Goal: Transaction & Acquisition: Purchase product/service

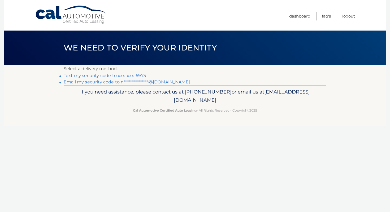
click at [135, 75] on link "Text my security code to xxx-xxx-6975" at bounding box center [105, 75] width 82 height 5
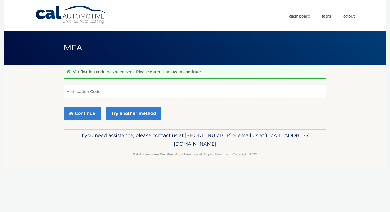
click at [117, 93] on input "Verification Code" at bounding box center [195, 91] width 263 height 13
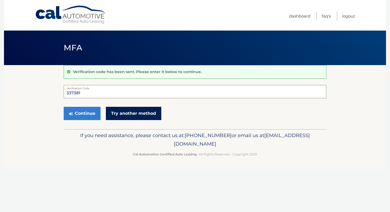
type input "337381"
click at [114, 112] on link "Try another method" at bounding box center [133, 113] width 55 height 13
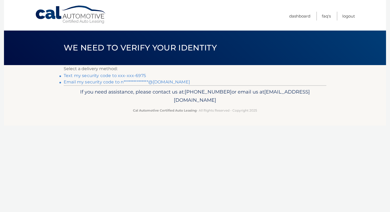
click at [109, 76] on link "Text my security code to xxx-xxx-6975" at bounding box center [105, 75] width 82 height 5
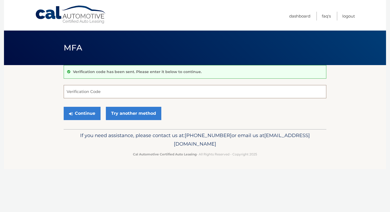
click at [101, 87] on input "Verification Code" at bounding box center [195, 91] width 263 height 13
type input "416681"
click at [83, 114] on button "Continue" at bounding box center [82, 113] width 37 height 13
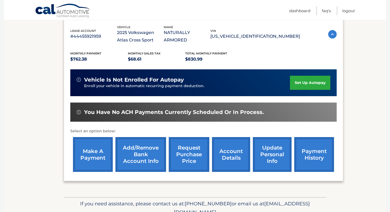
scroll to position [92, 0]
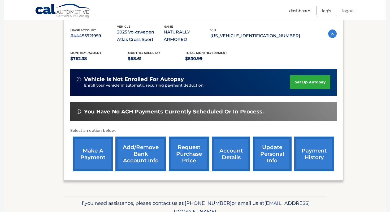
click at [103, 161] on link "make a payment" at bounding box center [93, 153] width 40 height 35
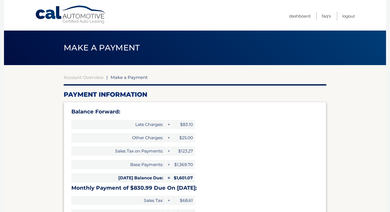
select select "NWJkNWU4YmUtOTgxMC00NDU2LThlNzMtZWI3ODIyYTE5OTFl"
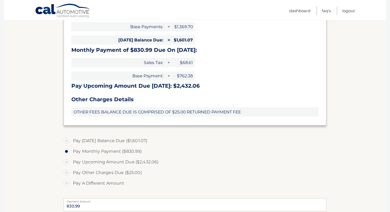
scroll to position [140, 0]
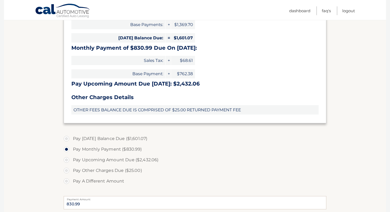
click at [66, 138] on label "Pay Today's Balance Due ($1,601.07)" at bounding box center [195, 138] width 263 height 11
click at [66, 138] on input "Pay Today's Balance Due ($1,601.07)" at bounding box center [68, 137] width 5 height 8
radio input "true"
type input "1601.07"
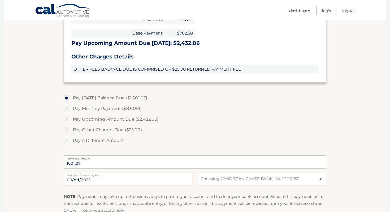
scroll to position [184, 0]
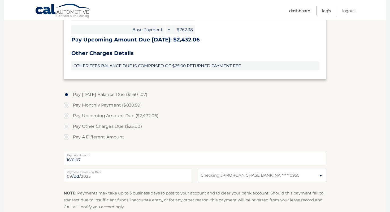
click at [328, 106] on section "Account Overview | Make a Payment Payment Information Balance Forward: Late Cha…" at bounding box center [195, 62] width 382 height 363
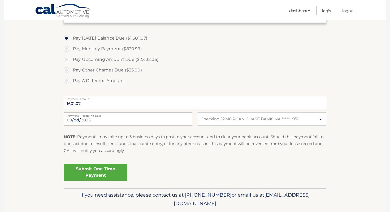
scroll to position [244, 0]
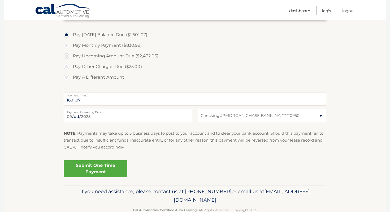
click at [120, 167] on link "Submit One Time Payment" at bounding box center [96, 168] width 64 height 17
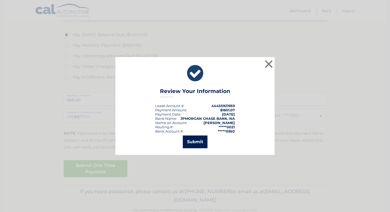
click at [196, 144] on button "Submit" at bounding box center [195, 141] width 25 height 13
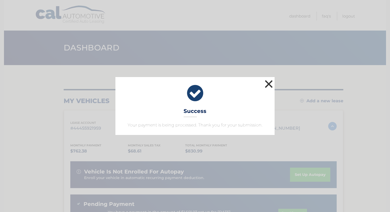
click at [272, 84] on button "×" at bounding box center [268, 84] width 11 height 11
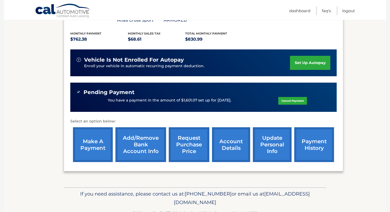
scroll to position [117, 0]
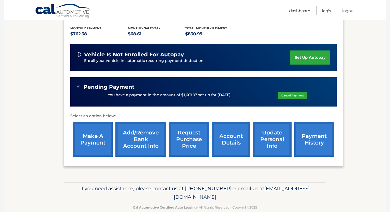
click at [308, 61] on link "set up autopay" at bounding box center [310, 57] width 40 height 14
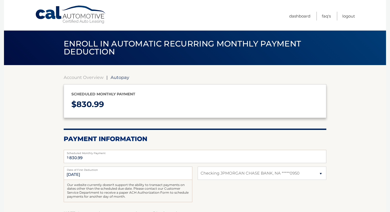
select select "NWJkNWU4YmUtOTgxMC00NDU2LThlNzMtZWI3ODIyYTE5OTFl"
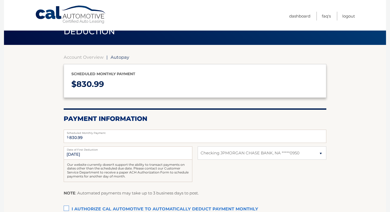
scroll to position [25, 0]
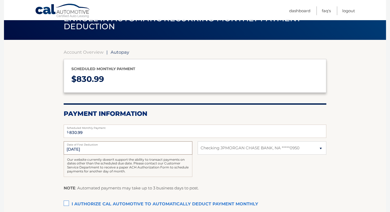
click at [76, 149] on input "[DATE]" at bounding box center [128, 147] width 129 height 13
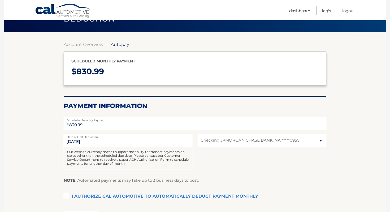
scroll to position [0, 0]
